Goal: Transaction & Acquisition: Purchase product/service

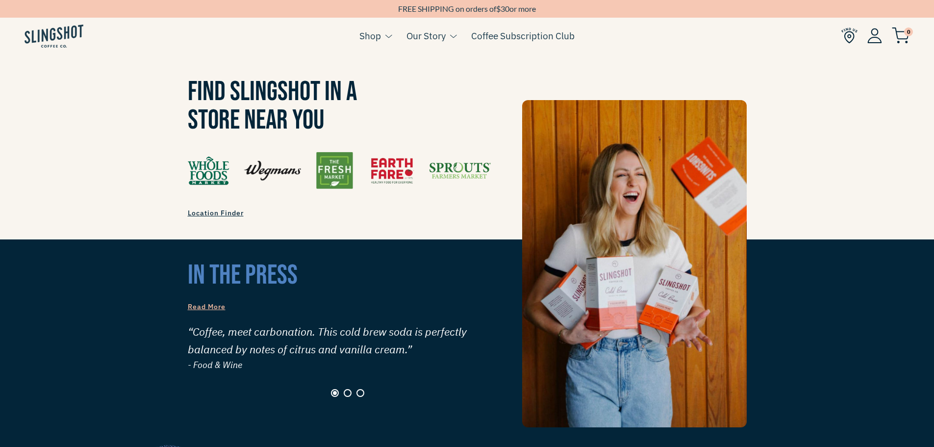
scroll to position [931, 0]
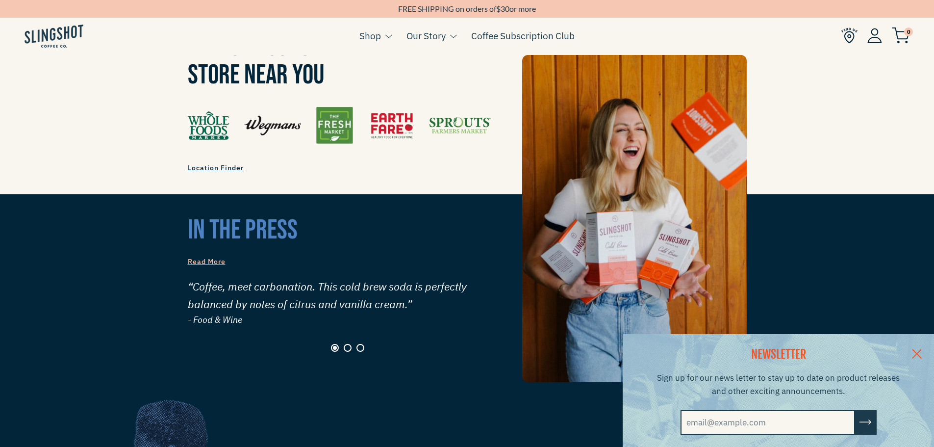
click at [918, 348] on link at bounding box center [916, 353] width 34 height 38
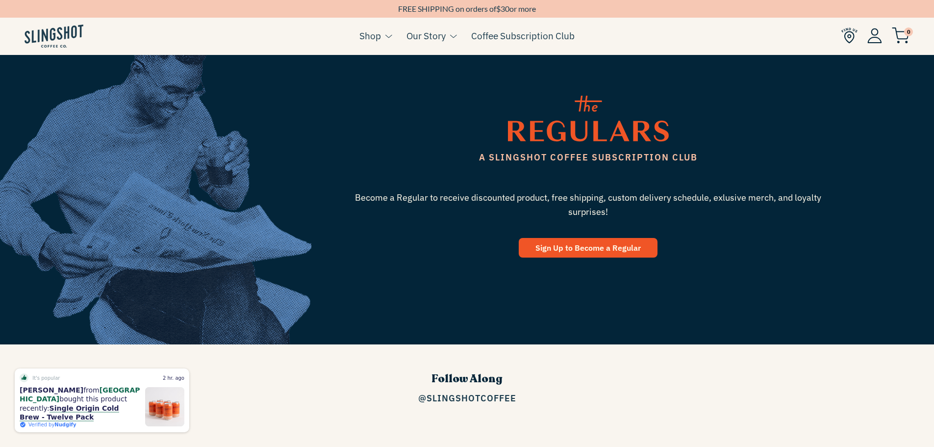
scroll to position [1324, 0]
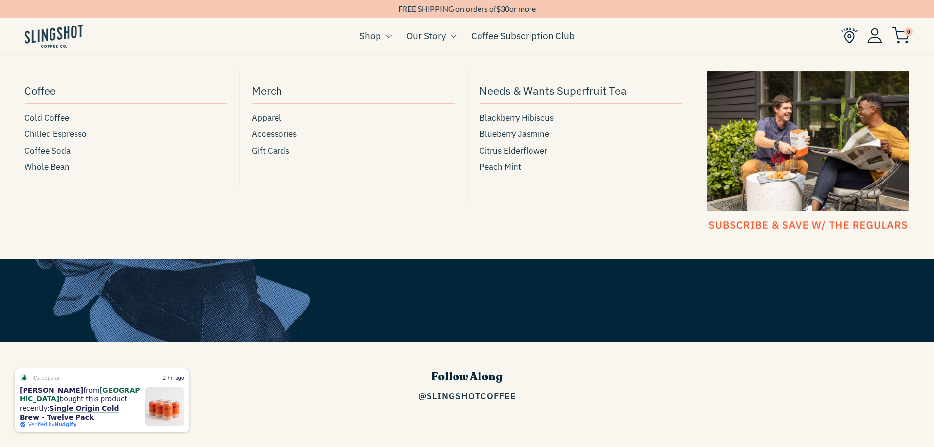
click at [368, 40] on link "Shop" at bounding box center [370, 35] width 22 height 15
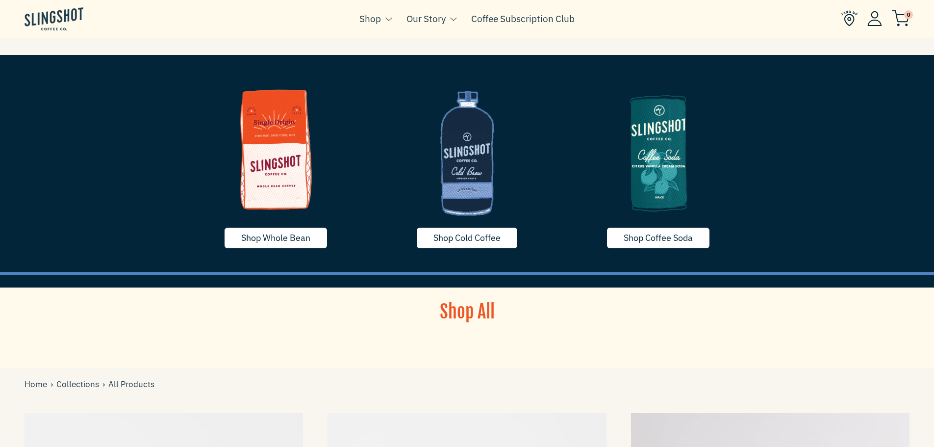
click at [275, 181] on img at bounding box center [276, 148] width 176 height 147
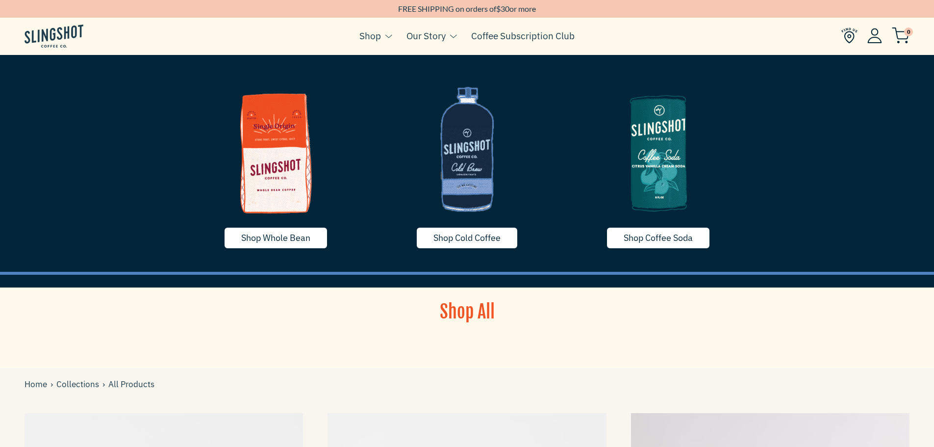
click at [482, 175] on img at bounding box center [467, 148] width 176 height 147
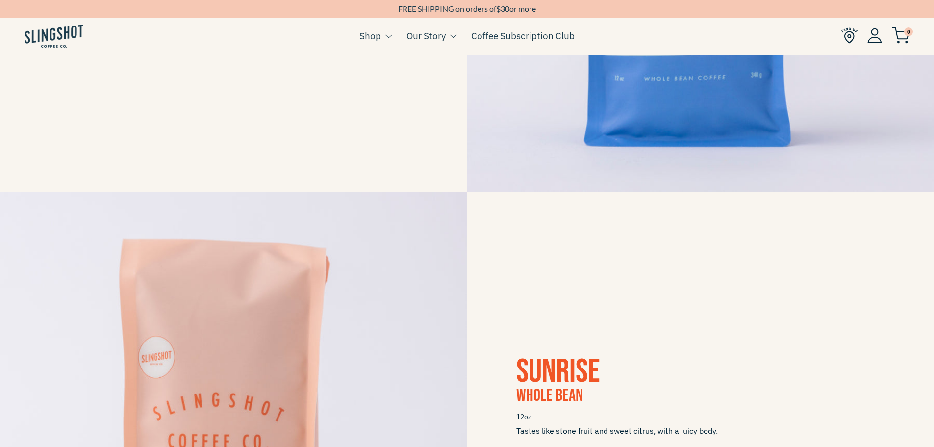
scroll to position [784, 0]
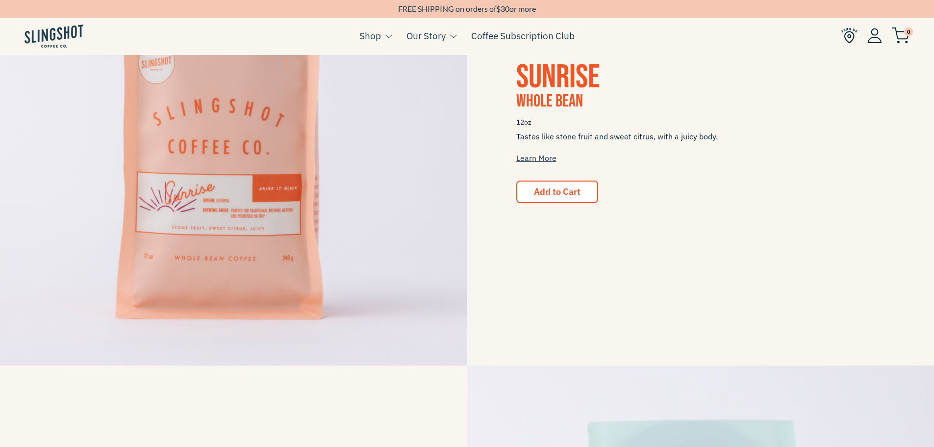
click at [545, 76] on span "Sunrise" at bounding box center [558, 77] width 84 height 40
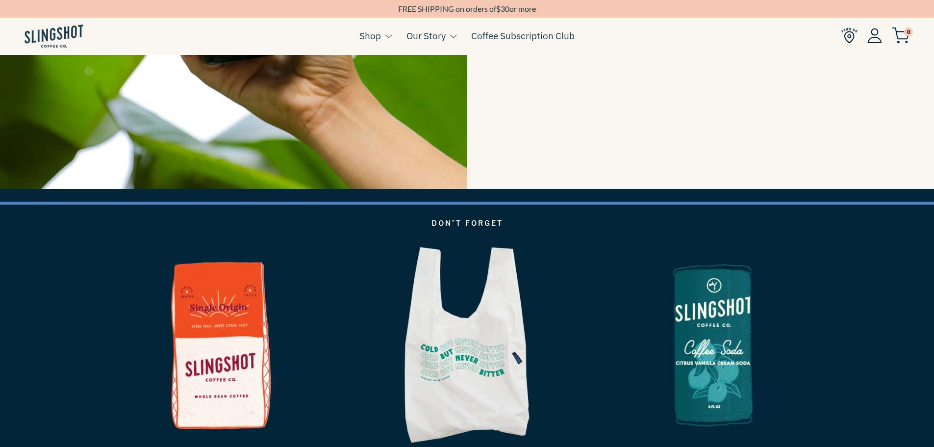
scroll to position [1716, 0]
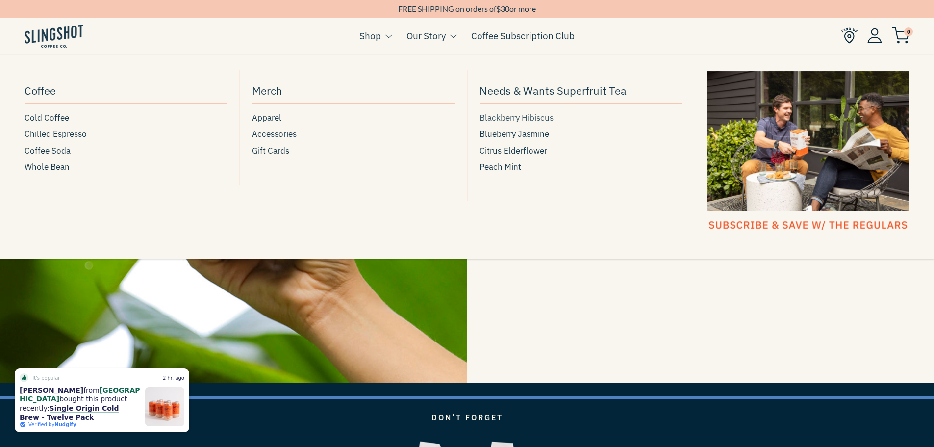
click at [499, 114] on span "Blackberry Hibiscus" at bounding box center [516, 117] width 74 height 13
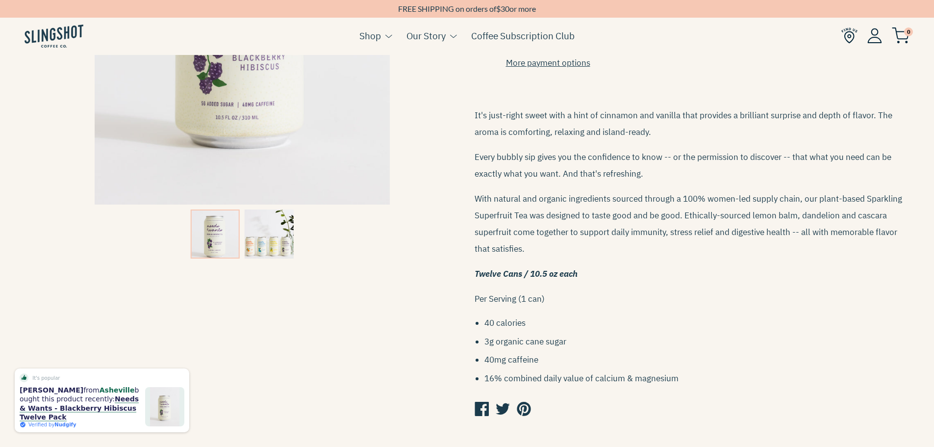
scroll to position [294, 0]
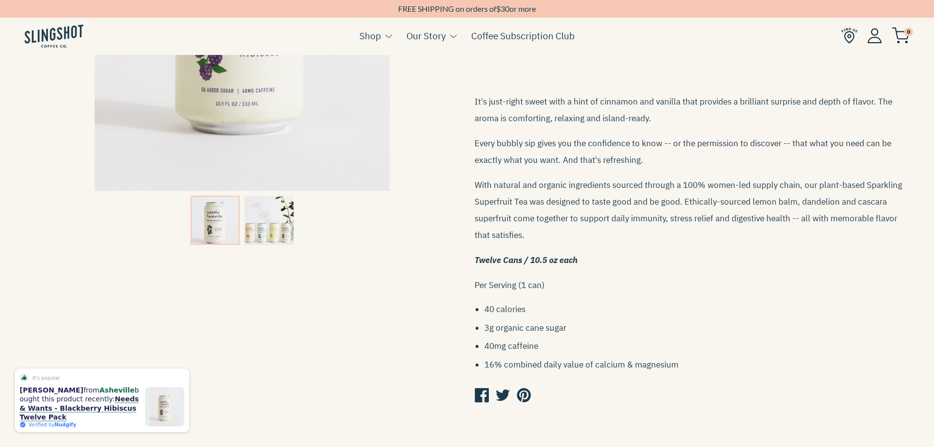
click at [263, 224] on img at bounding box center [269, 220] width 49 height 49
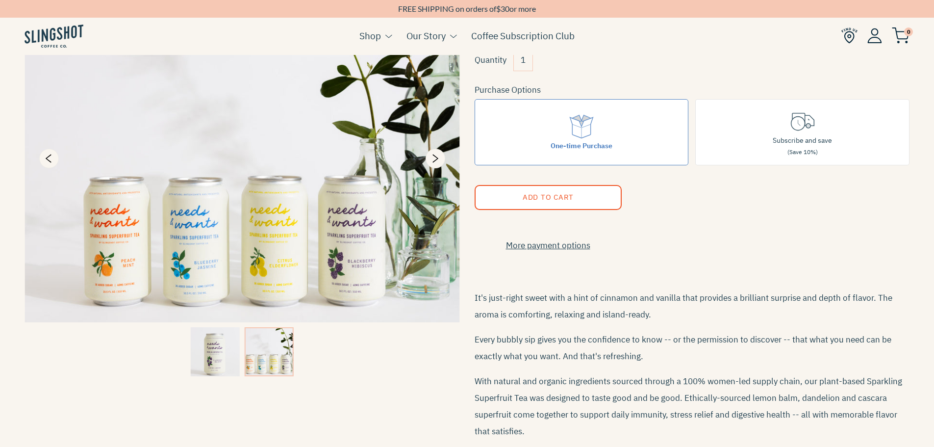
scroll to position [0, 0]
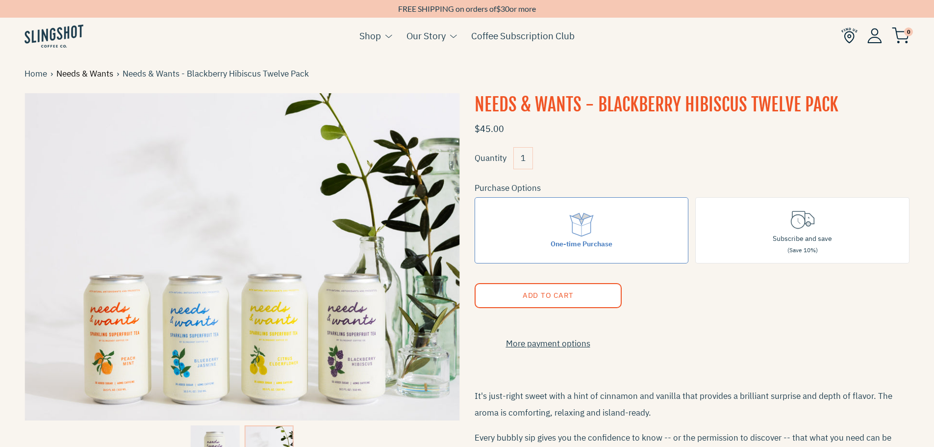
click at [96, 70] on link "Needs & Wants" at bounding box center [86, 73] width 60 height 13
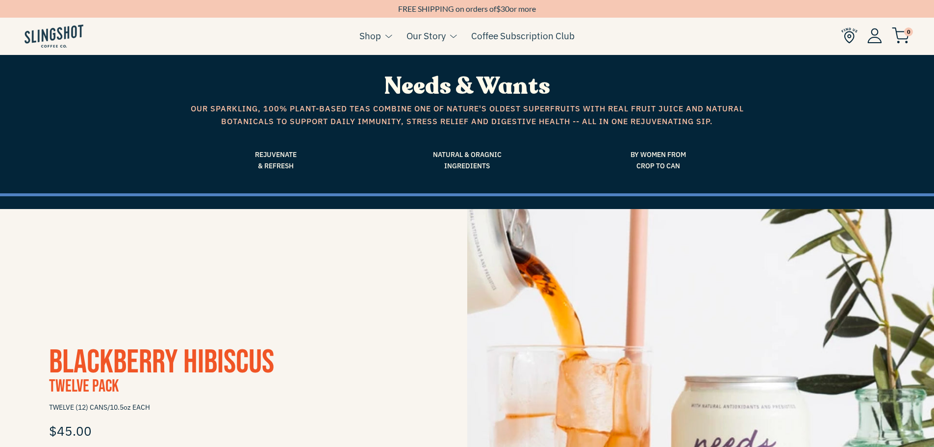
click at [457, 158] on span "Natural & Oragnic Ingredients" at bounding box center [467, 160] width 176 height 22
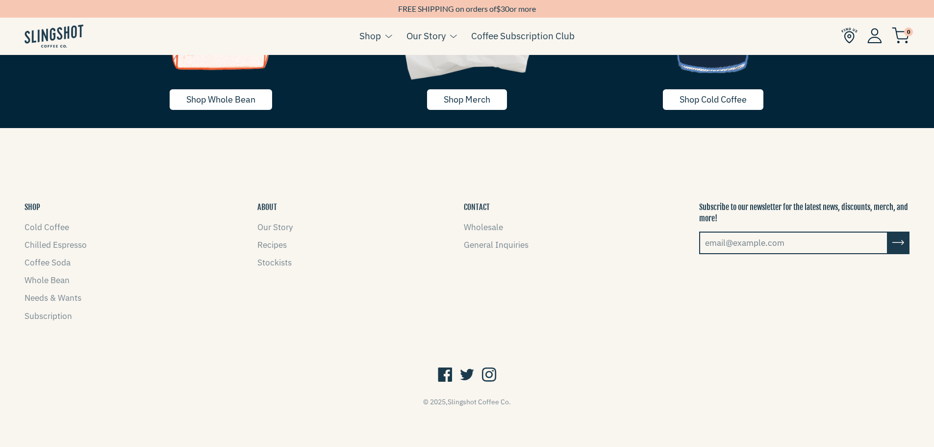
scroll to position [2247, 0]
